Goal: Information Seeking & Learning: Learn about a topic

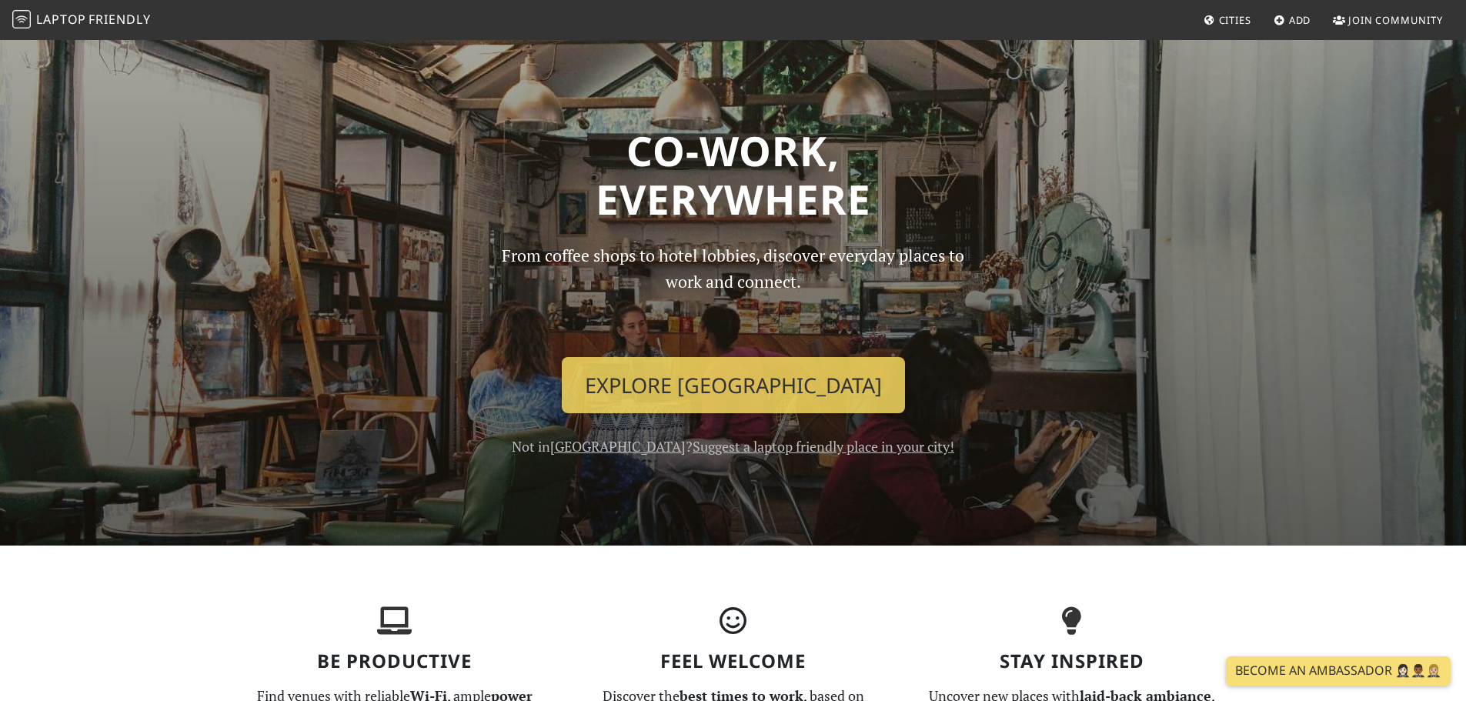
click at [1225, 22] on span "Cities" at bounding box center [1235, 20] width 32 height 14
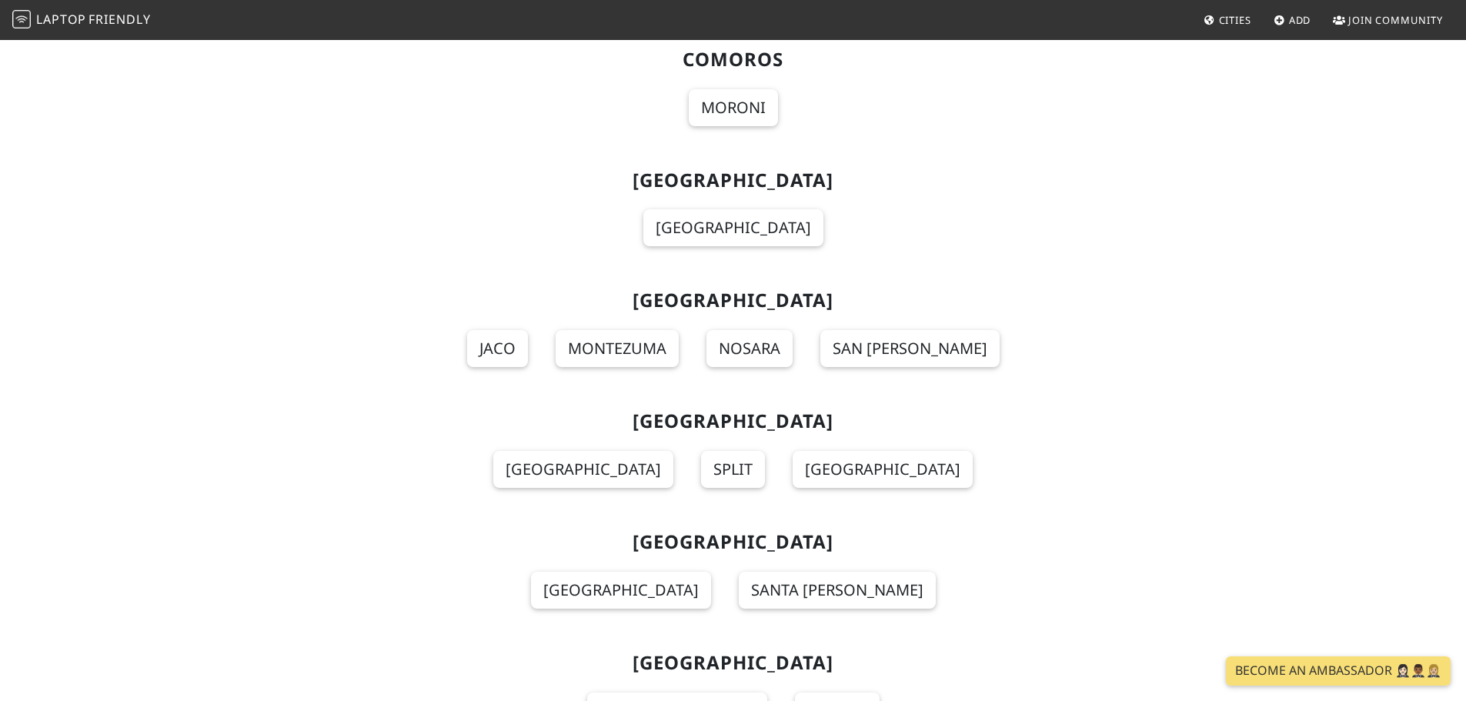
scroll to position [3609, 0]
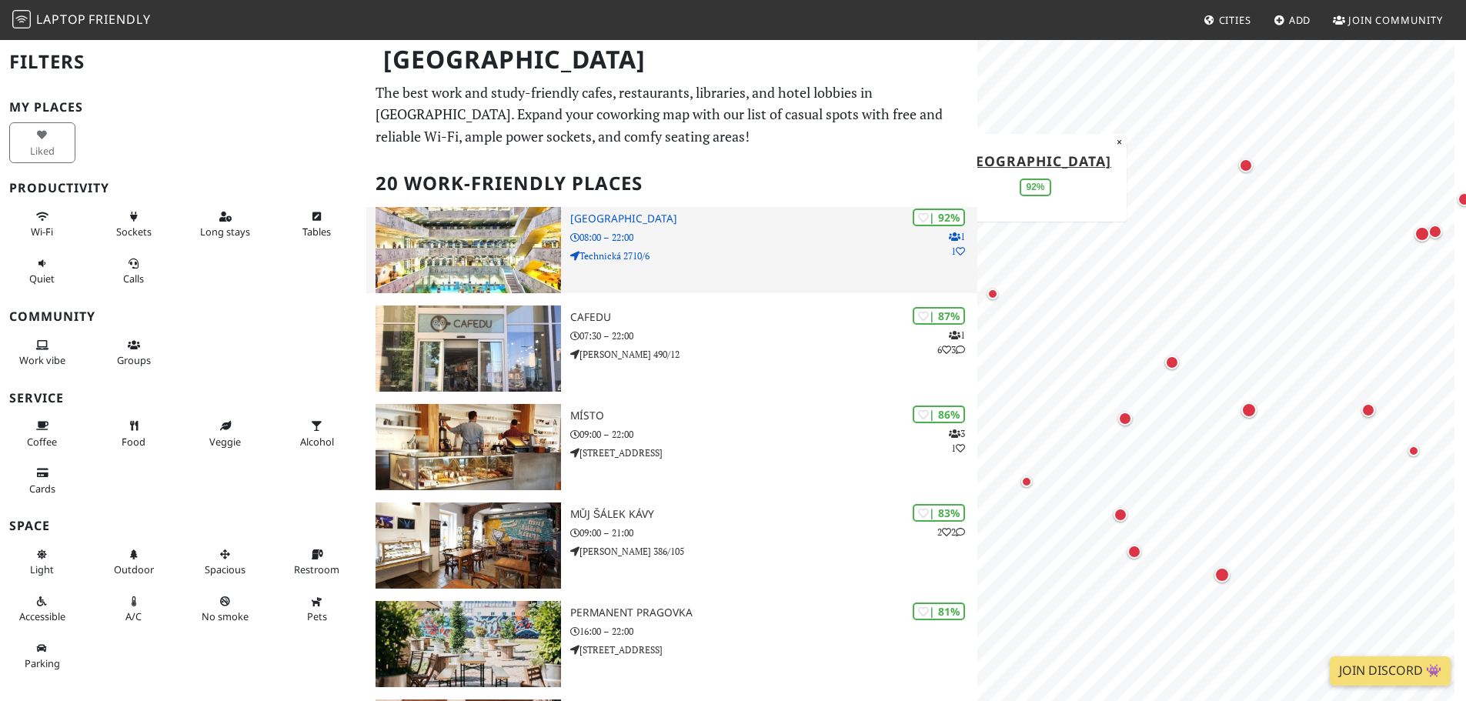
click at [480, 249] on img at bounding box center [468, 250] width 185 height 86
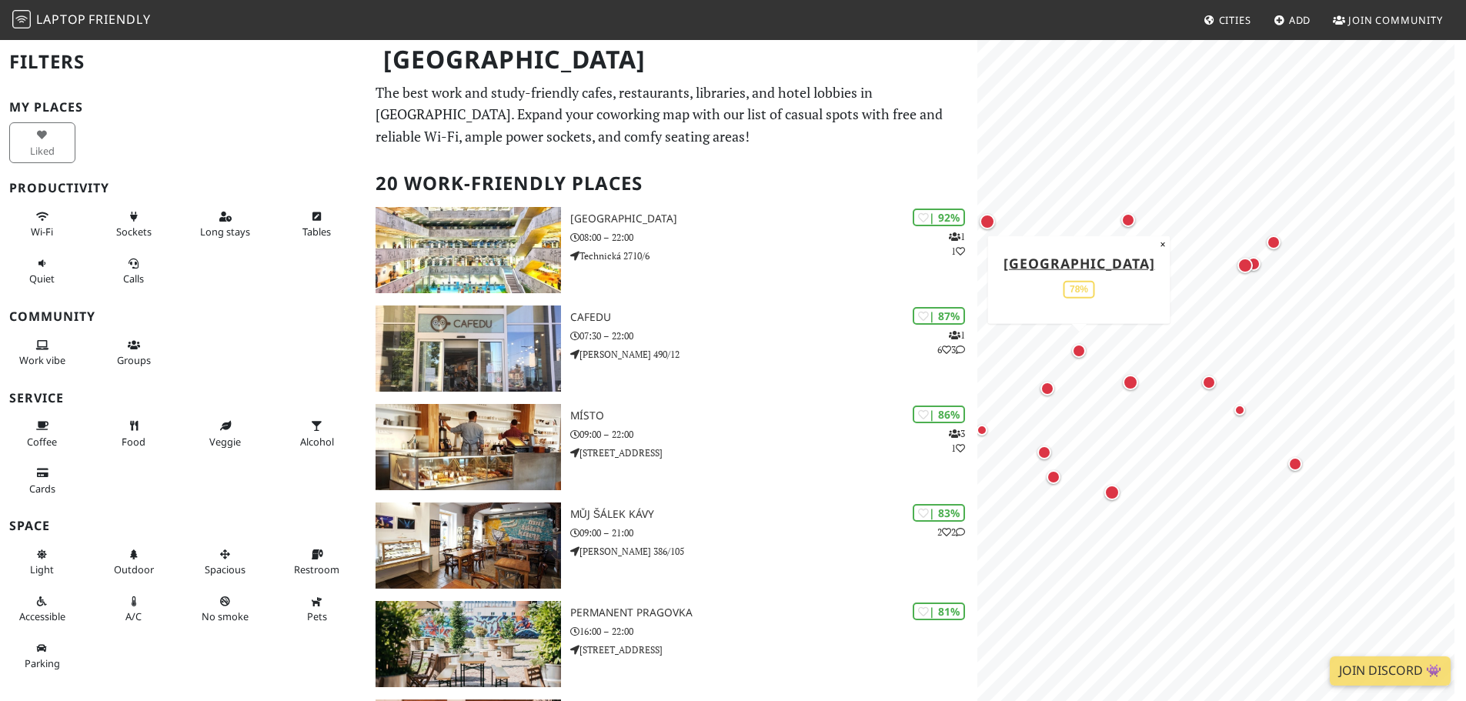
click at [1079, 351] on div "Map marker" at bounding box center [1079, 351] width 14 height 14
click at [1050, 389] on div "Map marker" at bounding box center [1048, 389] width 14 height 14
click at [1045, 451] on div "Map marker" at bounding box center [1045, 453] width 14 height 14
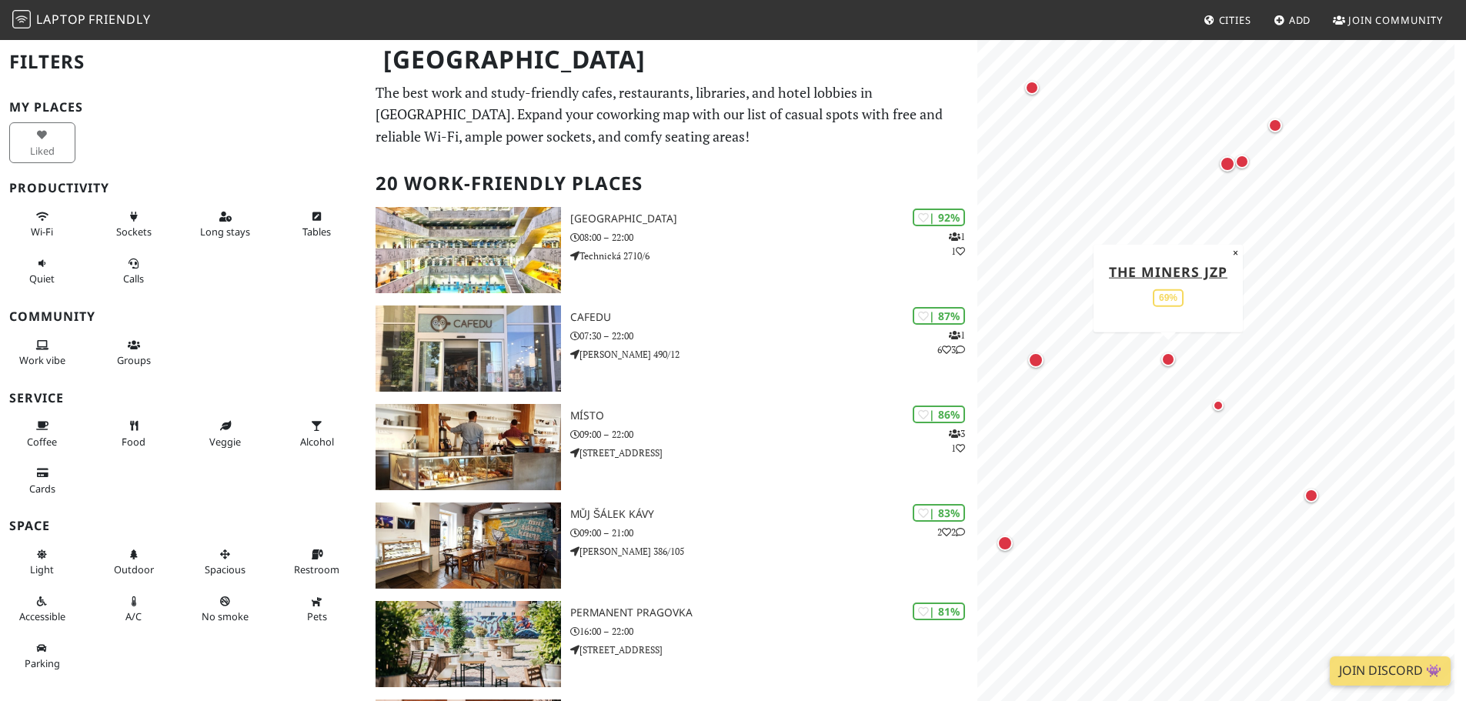
click at [1170, 365] on div "Map marker" at bounding box center [1168, 360] width 14 height 14
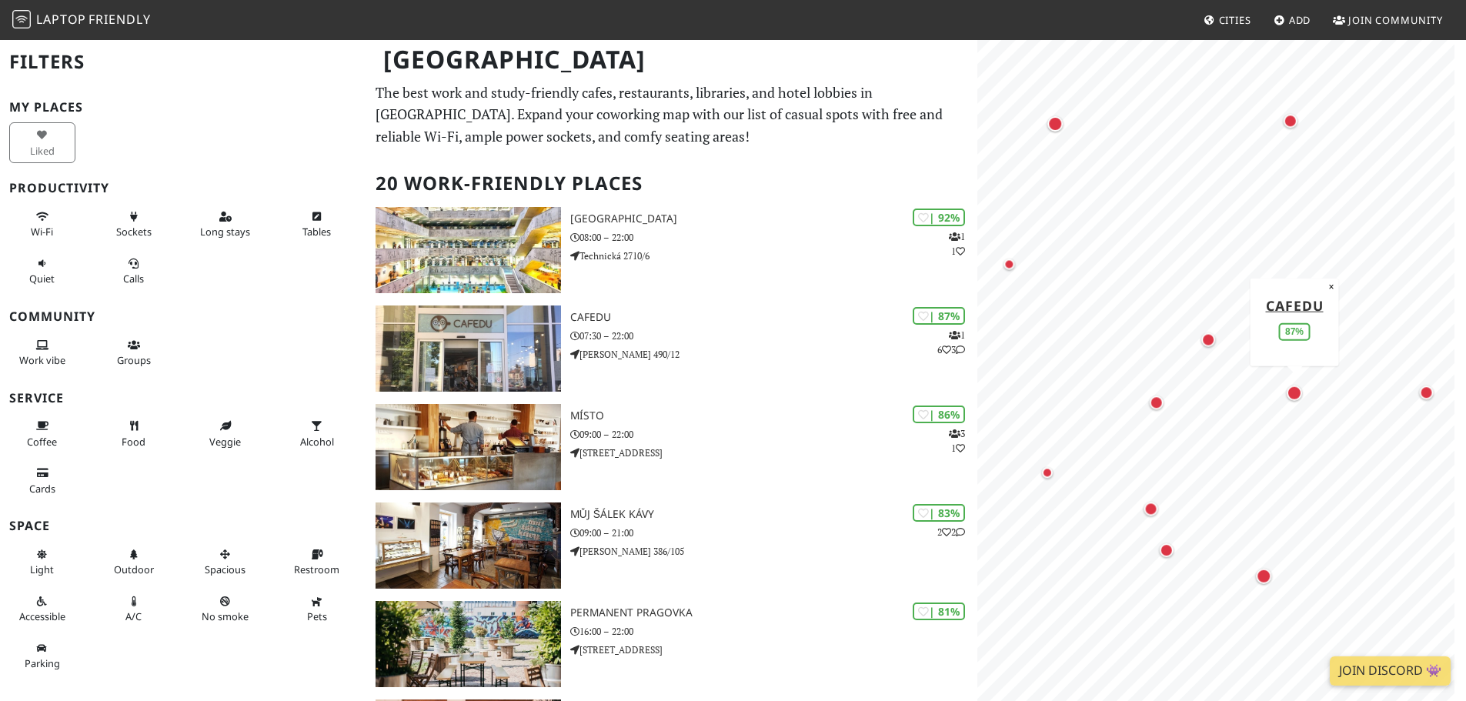
drag, startPoint x: 1037, startPoint y: 363, endPoint x: 1296, endPoint y: 396, distance: 261.5
click at [1296, 396] on div "Map marker" at bounding box center [1294, 392] width 15 height 15
click at [1297, 396] on div "Map marker" at bounding box center [1295, 393] width 15 height 15
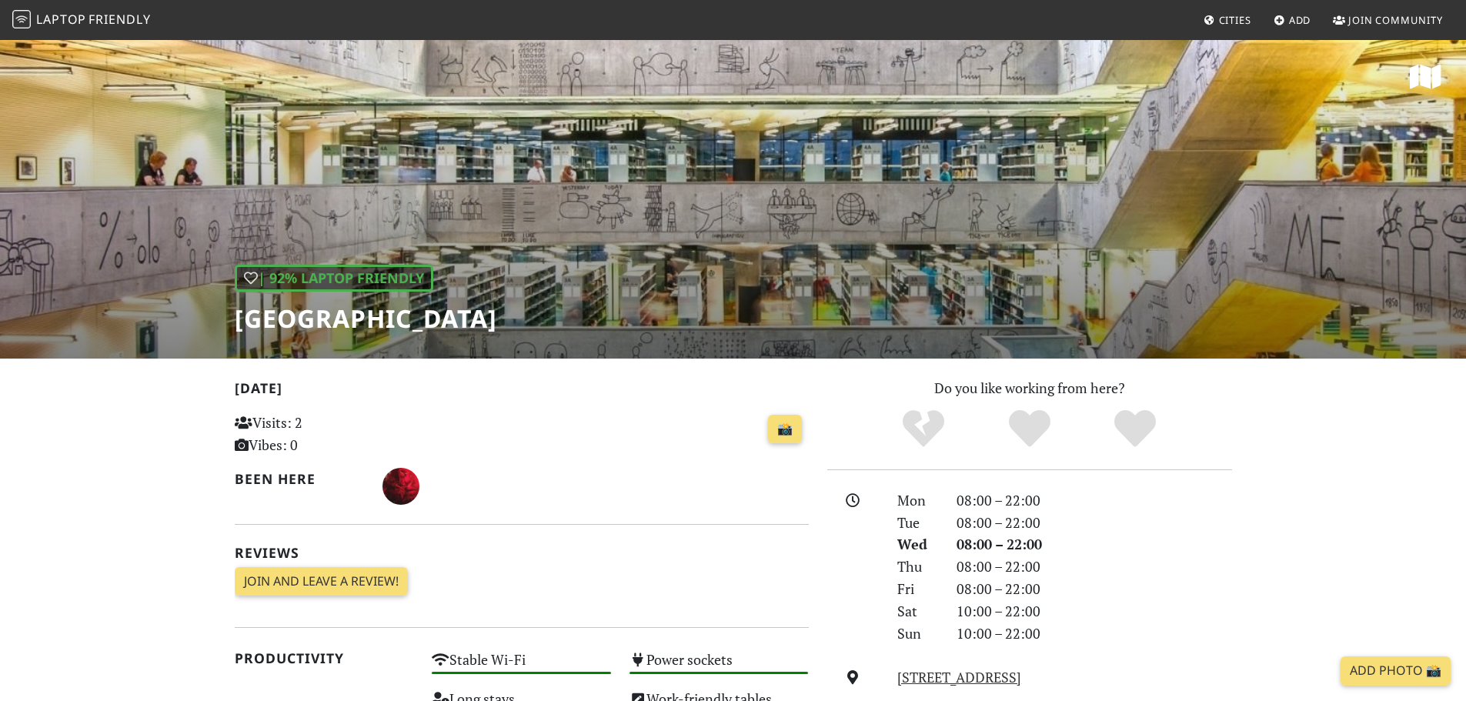
click at [793, 181] on div "| 92% Laptop Friendly National Library of Technology" at bounding box center [733, 198] width 1466 height 320
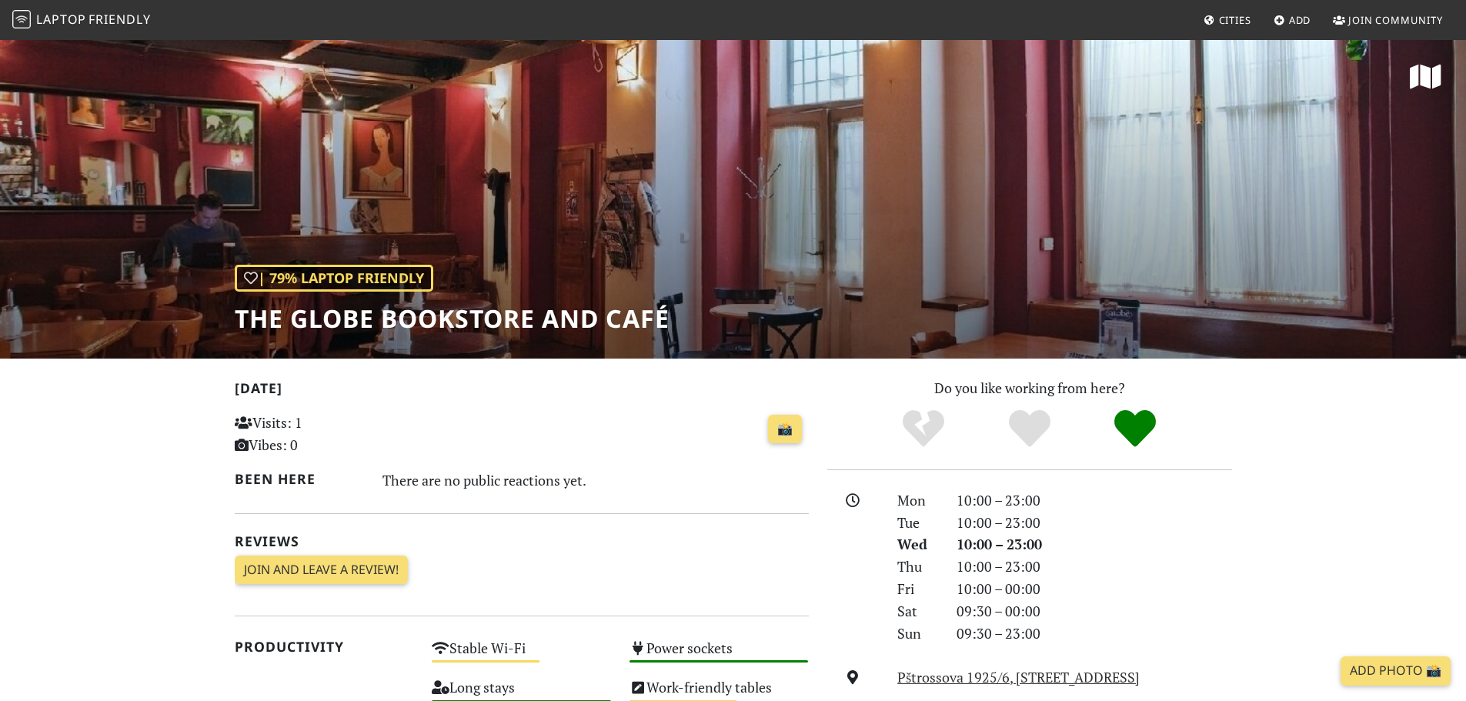
drag, startPoint x: 0, startPoint y: 0, endPoint x: 1051, endPoint y: 379, distance: 1117.8
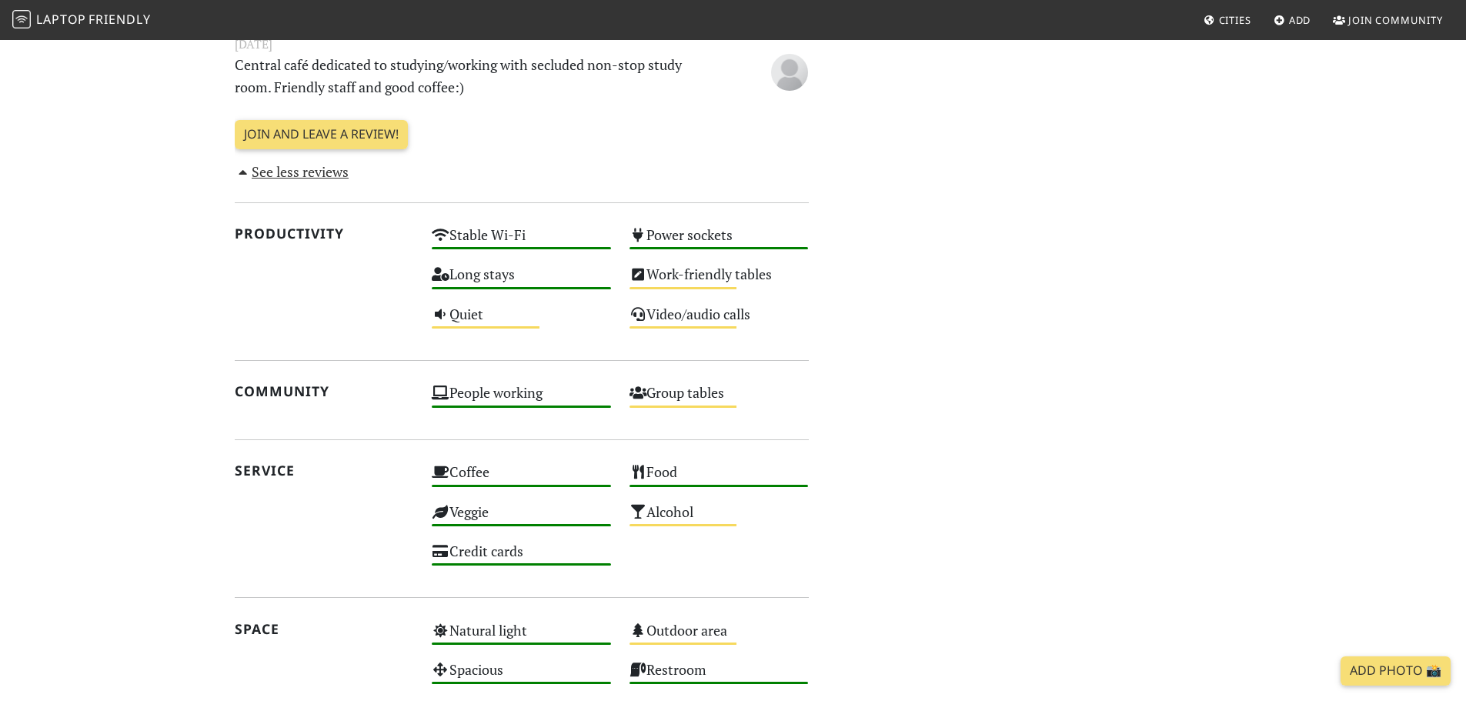
scroll to position [616, 0]
